Goal: Information Seeking & Learning: Learn about a topic

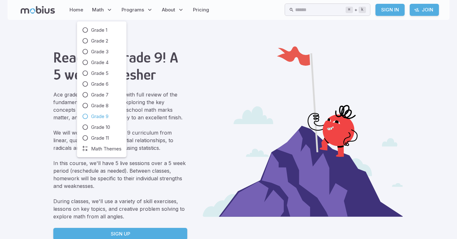
click at [107, 117] on span "Grade 9" at bounding box center [99, 116] width 17 height 7
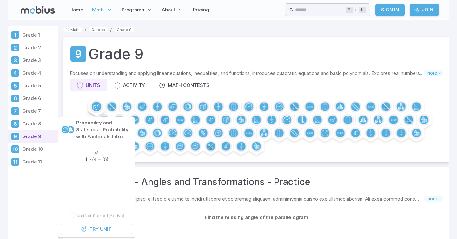
click at [97, 106] on icon at bounding box center [96, 106] width 5 height 5
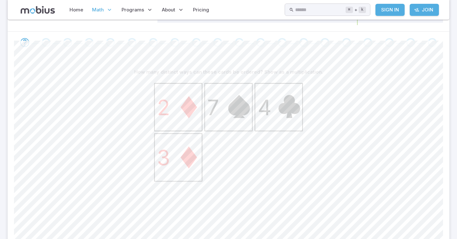
scroll to position [120, 0]
drag, startPoint x: 182, startPoint y: 134, endPoint x: 201, endPoint y: 137, distance: 19.2
click at [200, 132] on icon at bounding box center [179, 108] width 48 height 48
drag, startPoint x: 243, startPoint y: 143, endPoint x: 220, endPoint y: 142, distance: 22.3
click at [220, 132] on icon at bounding box center [229, 108] width 48 height 48
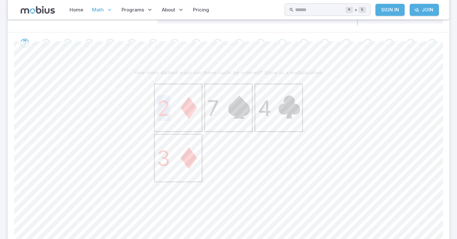
drag, startPoint x: 220, startPoint y: 142, endPoint x: 222, endPoint y: 158, distance: 16.3
click at [222, 158] on icon "2 7 4 3" at bounding box center [228, 158] width 159 height 159
drag, startPoint x: 289, startPoint y: 126, endPoint x: 299, endPoint y: 146, distance: 23.0
click at [300, 146] on icon "2 7 4 3" at bounding box center [228, 158] width 159 height 159
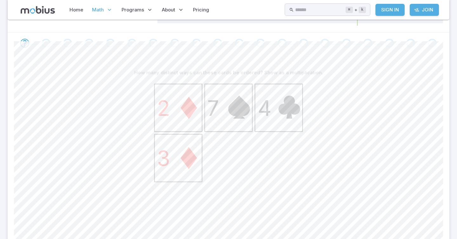
click at [299, 132] on icon at bounding box center [279, 108] width 48 height 48
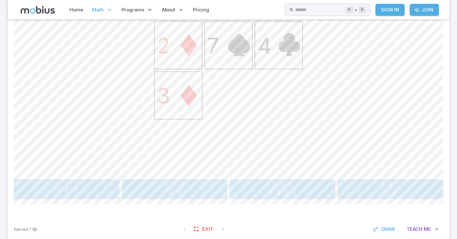
scroll to position [183, 0]
click at [179, 165] on icon "2 7 4 3" at bounding box center [228, 95] width 159 height 159
click at [253, 199] on button "4 ⋅ 3 ⋅ 2 4 ⋅ 3 ⋅ 2 ⋅ 1 \frac{4\cdot 3\cdot 2}{4\cdot 3\cdot 2 \cdot 1} 4 ⋅ 3 ⋅…" at bounding box center [282, 189] width 105 height 20
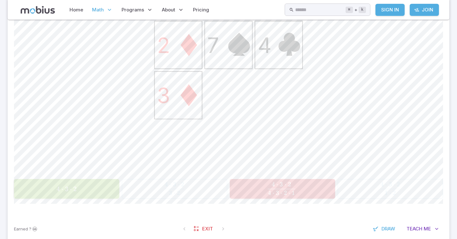
click at [85, 193] on span "4 ⋅ 3 ⋅ 2" at bounding box center [66, 189] width 101 height 8
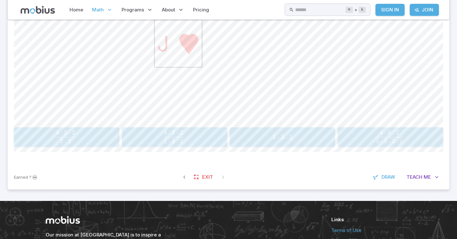
scroll to position [240, 0]
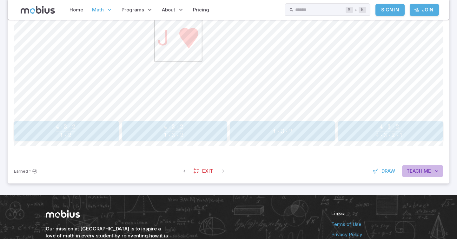
click at [422, 175] on span "Teach" at bounding box center [415, 171] width 16 height 7
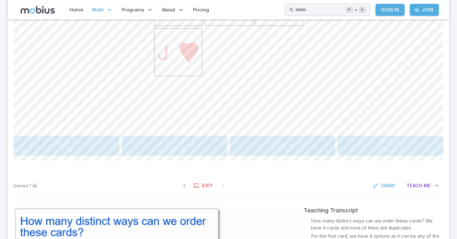
scroll to position [219, 0]
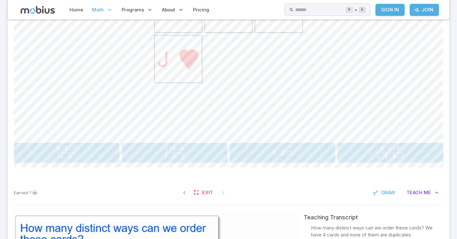
click at [276, 157] on span "4" at bounding box center [274, 153] width 3 height 8
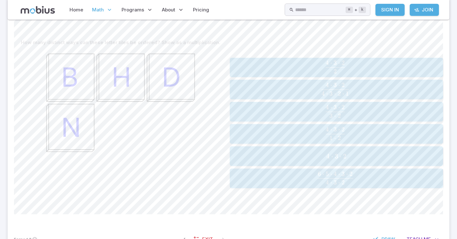
scroll to position [148, 0]
click at [291, 166] on div "4 ⋅ 3 ⋅ 2 4\cdot 3\cdot 2 4 ⋅ 3 ⋅ 2" at bounding box center [336, 158] width 209 height 15
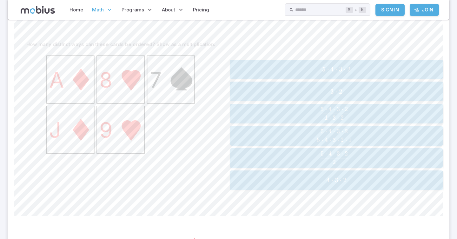
click at [301, 73] on span "5 [DEMOGRAPHIC_DATA] 4 ⋅ 3 ⋅ 2" at bounding box center [336, 69] width 209 height 8
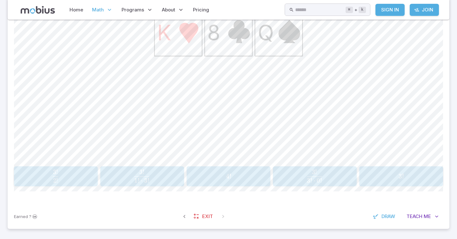
scroll to position [195, 0]
click at [400, 181] on span "3" at bounding box center [400, 177] width 3 height 8
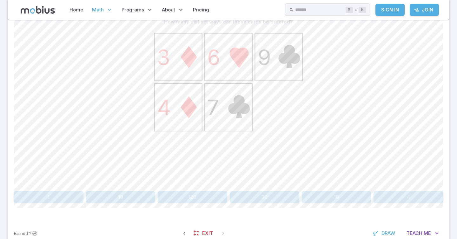
scroll to position [170, 0]
click at [198, 204] on button "120" at bounding box center [193, 198] width 70 height 12
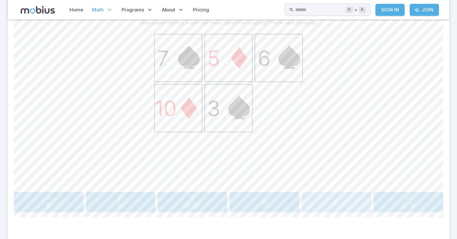
click at [347, 206] on span "5 !" at bounding box center [336, 202] width 65 height 8
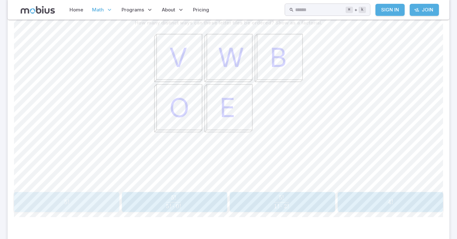
click at [93, 210] on div "5 ! 5! 5 !" at bounding box center [66, 202] width 101 height 15
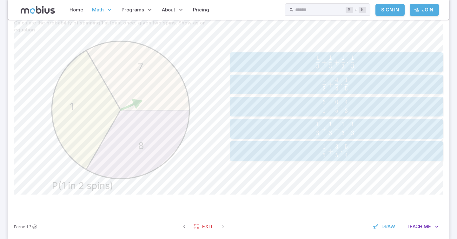
drag, startPoint x: 152, startPoint y: 103, endPoint x: 161, endPoint y: 125, distance: 23.5
click at [161, 125] on icon "8 1 7 P(1 in 2 spins)" at bounding box center [120, 115] width 159 height 159
click at [139, 132] on icon at bounding box center [137, 144] width 103 height 69
click at [285, 135] on span "3 1 ​ + 3 1 ​ − 3 1 ​ ⋅ 3 1 ​" at bounding box center [335, 128] width 195 height 13
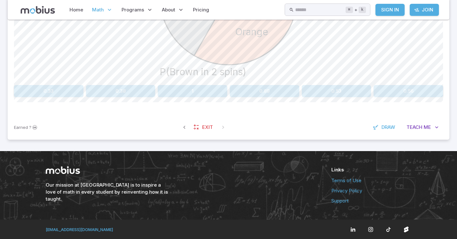
scroll to position [275, 0]
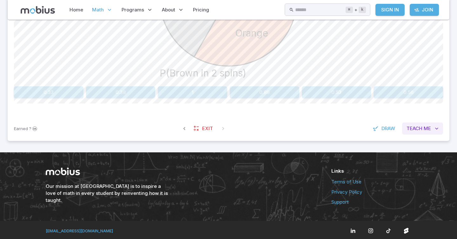
click at [430, 132] on span "Me" at bounding box center [427, 128] width 7 height 7
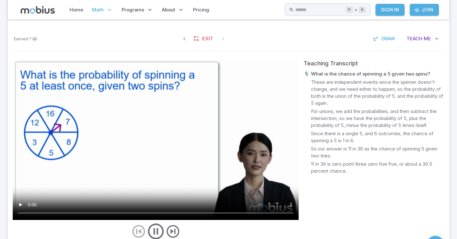
scroll to position [366, 0]
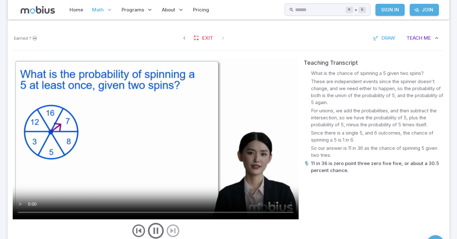
click at [170, 152] on video at bounding box center [156, 138] width 286 height 161
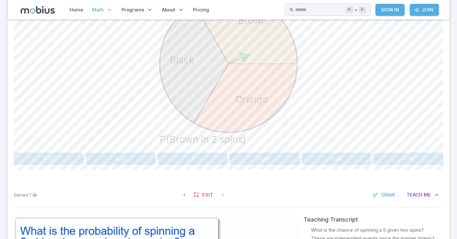
scroll to position [197, 0]
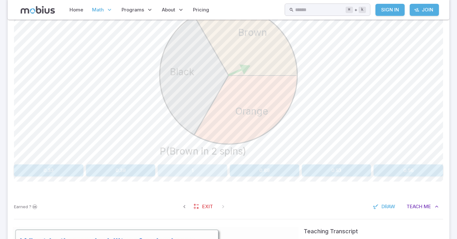
click at [195, 177] on button "1" at bounding box center [193, 171] width 70 height 12
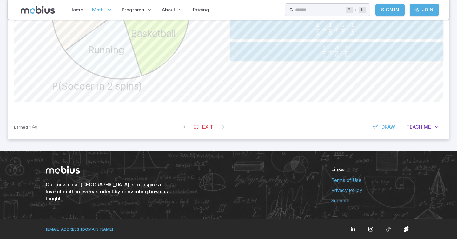
scroll to position [278, 0]
click at [383, 131] on span "Draw" at bounding box center [389, 127] width 14 height 7
click at [382, 131] on span "Draw" at bounding box center [388, 127] width 14 height 7
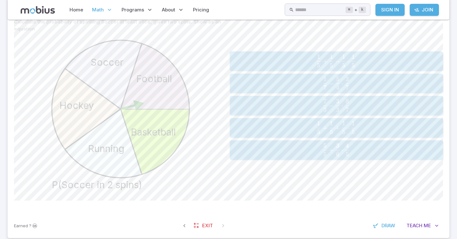
scroll to position [170, 0]
click at [332, 68] on span "button" at bounding box center [331, 66] width 3 height 4
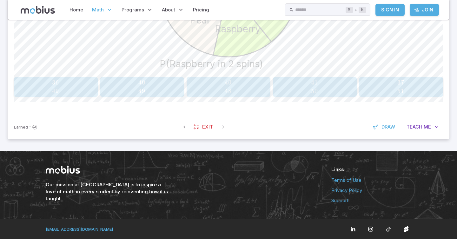
scroll to position [306, 0]
click at [433, 128] on button "Teach Me" at bounding box center [423, 127] width 41 height 12
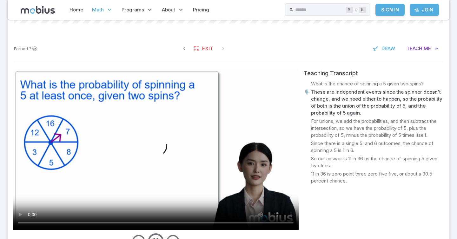
scroll to position [364, 0]
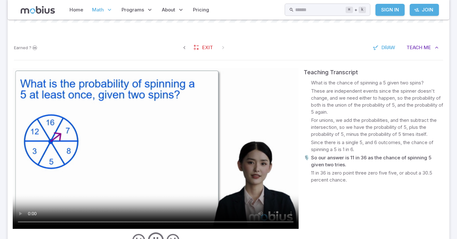
click at [194, 139] on video at bounding box center [156, 148] width 286 height 161
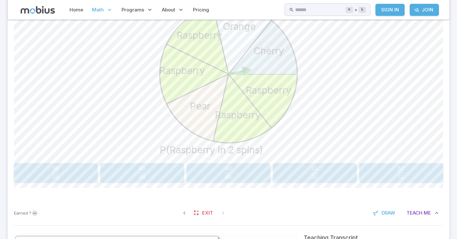
scroll to position [199, 0]
click at [385, 183] on button "37 51 \frac{37}{51} 51 37 ​" at bounding box center [402, 173] width 84 height 20
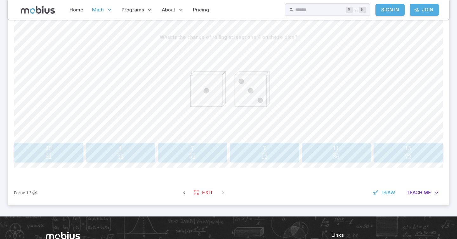
scroll to position [156, 0]
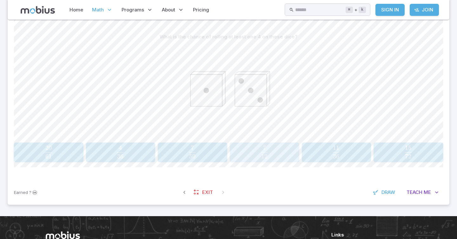
click at [261, 162] on button "7 12 \frac{7}{12} 12 7 ​" at bounding box center [265, 153] width 70 height 20
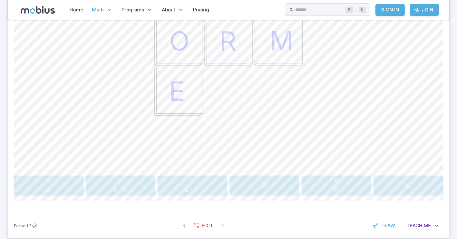
scroll to position [188, 0]
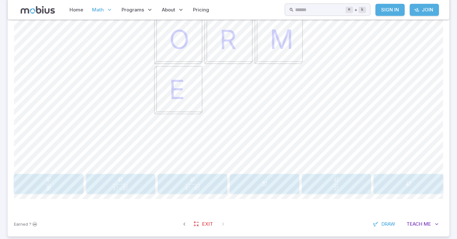
click at [397, 192] on div "4 ! 4! 4 !" at bounding box center [408, 184] width 65 height 15
click at [327, 192] on div "5 ! 5! 5 !" at bounding box center [336, 184] width 65 height 15
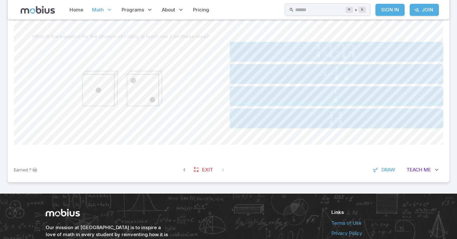
scroll to position [150, 0]
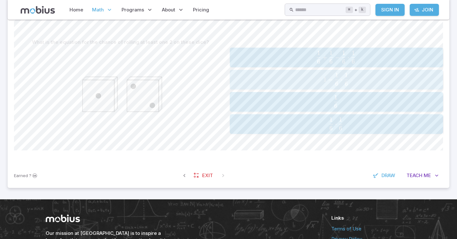
click at [309, 86] on span "1 − 6 1 ​ ⋅ 6 1 ​" at bounding box center [336, 79] width 193 height 13
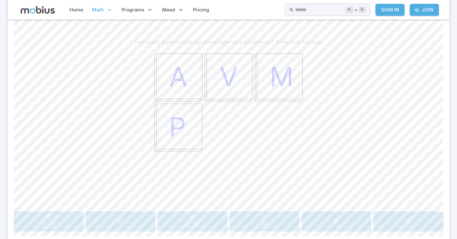
click at [312, 74] on div "A V M P" at bounding box center [229, 128] width 430 height 161
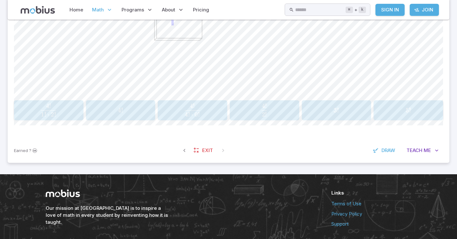
scroll to position [257, 0]
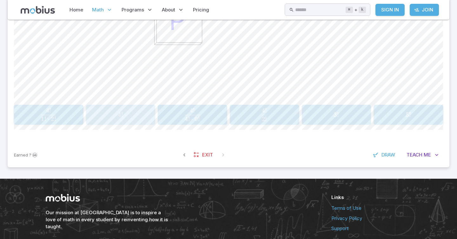
click at [130, 122] on div "4 ! 4! 4 !" at bounding box center [120, 114] width 65 height 15
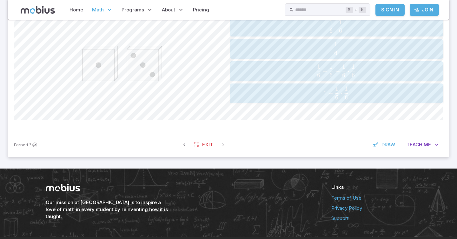
scroll to position [181, 0]
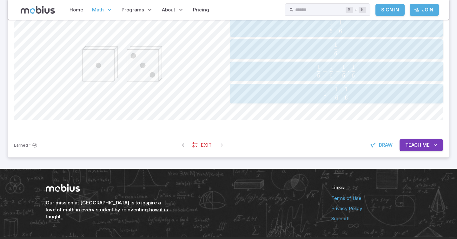
click at [286, 78] on span "6 1 ​ + 6 1 ​ − 6 1 ​ ⋅ 6 1 ​" at bounding box center [336, 71] width 193 height 13
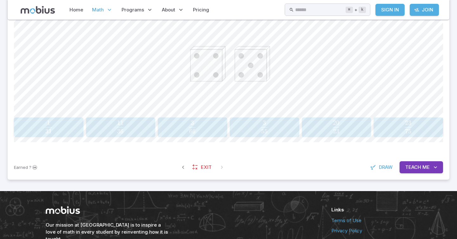
click at [204, 133] on span "66 3 ​" at bounding box center [192, 127] width 60 height 13
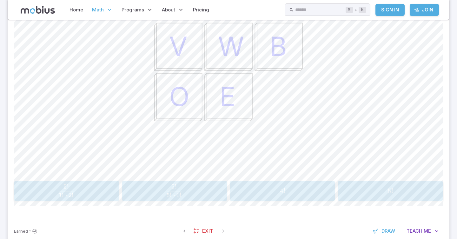
click at [149, 140] on div "V W B O E" at bounding box center [229, 98] width 430 height 161
click at [380, 195] on span "5 !" at bounding box center [390, 191] width 101 height 8
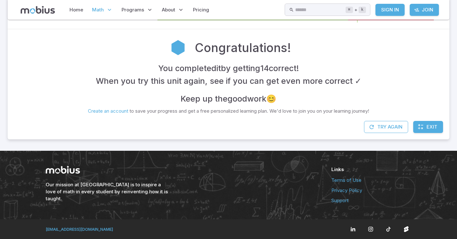
scroll to position [143, 0]
click at [374, 123] on button "Try Again" at bounding box center [386, 127] width 44 height 12
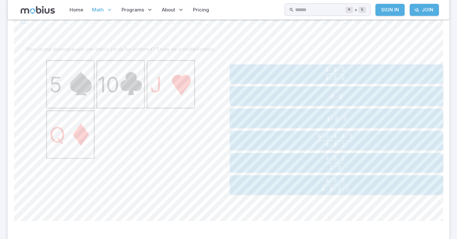
click at [333, 123] on span "⋅" at bounding box center [333, 119] width 2 height 8
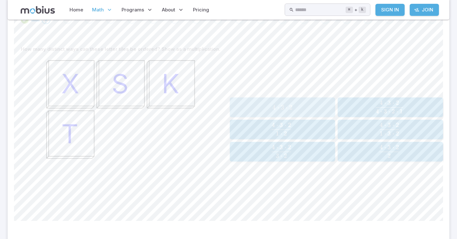
click at [318, 112] on span "4 ⋅ 3 ⋅ 2" at bounding box center [282, 108] width 101 height 8
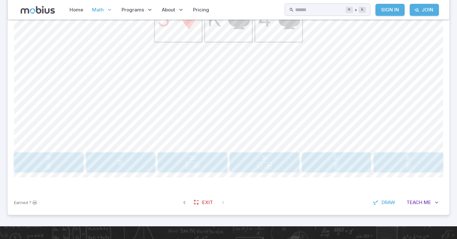
scroll to position [209, 0]
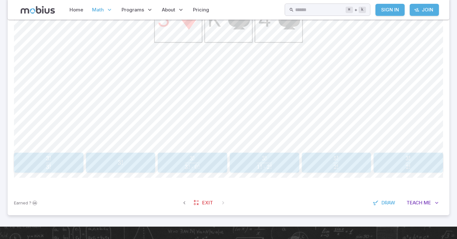
click at [142, 191] on div "How many distinct ways can these cards be ordered? Show as a factorial. 3 K 4 3…" at bounding box center [229, 78] width 430 height 226
click at [141, 167] on span "3 !" at bounding box center [120, 163] width 65 height 8
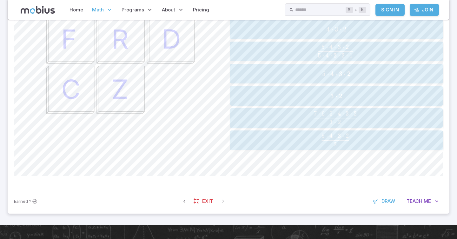
scroll to position [186, 0]
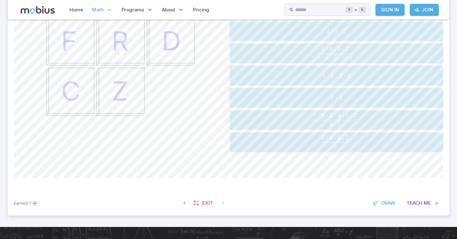
click at [282, 80] on span "5 [DEMOGRAPHIC_DATA] 4 ⋅ 3 ⋅ 2" at bounding box center [336, 76] width 209 height 8
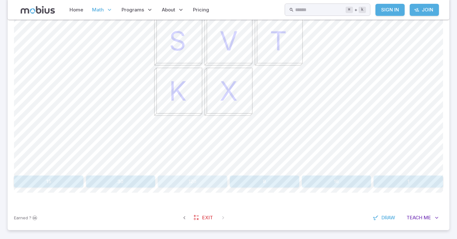
click at [203, 188] on button "120" at bounding box center [193, 182] width 70 height 12
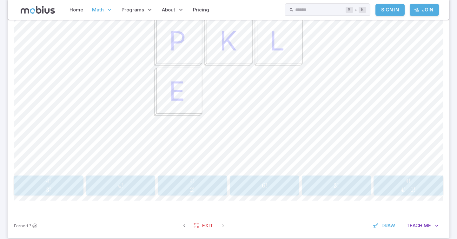
click at [140, 193] on div "4 ! 4! 4 !" at bounding box center [120, 185] width 65 height 15
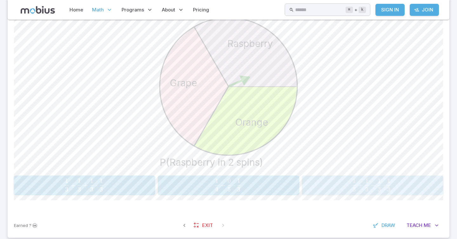
click at [365, 192] on span "3 1 ​ +" at bounding box center [358, 185] width 13 height 13
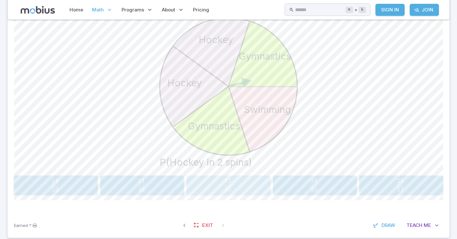
click at [259, 192] on span "25 12 ​" at bounding box center [228, 185] width 75 height 13
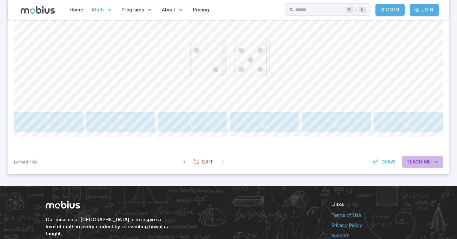
click at [406, 168] on button "Teach Me" at bounding box center [423, 162] width 41 height 12
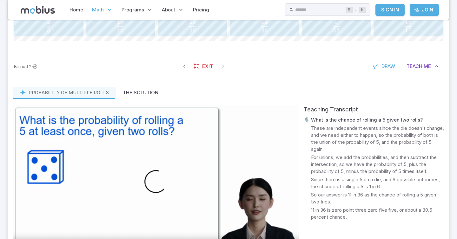
scroll to position [329, 0]
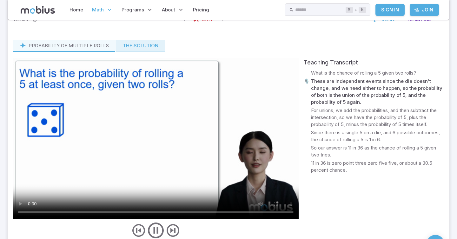
click at [134, 52] on button "The Solution" at bounding box center [141, 46] width 50 height 12
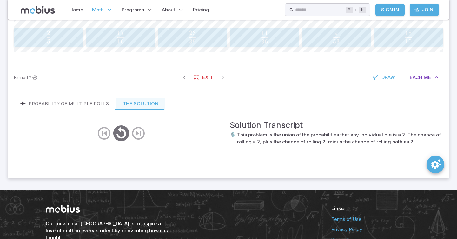
scroll to position [270, 0]
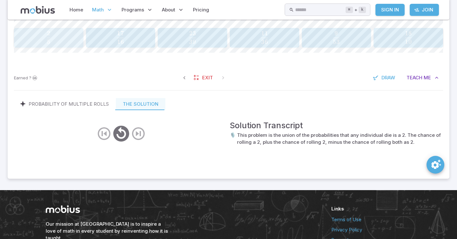
click at [57, 44] on span "5 2 ​" at bounding box center [49, 37] width 60 height 13
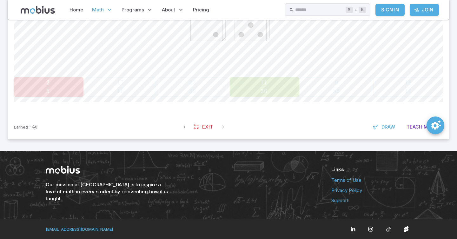
scroll to position [242, 0]
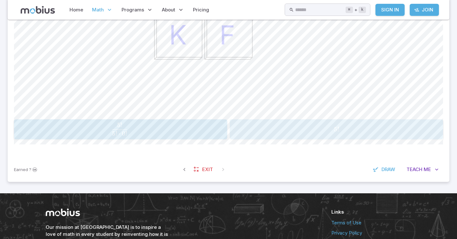
click at [286, 133] on span "5 !" at bounding box center [336, 129] width 209 height 8
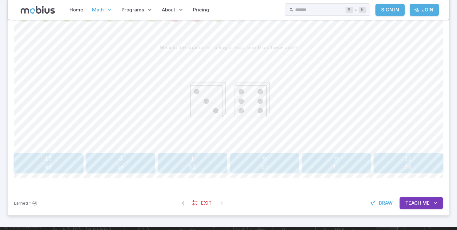
scroll to position [151, 0]
